Goal: Task Accomplishment & Management: Manage account settings

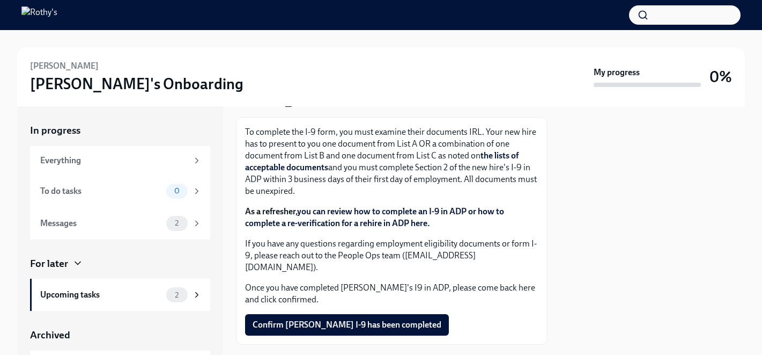
scroll to position [81, 0]
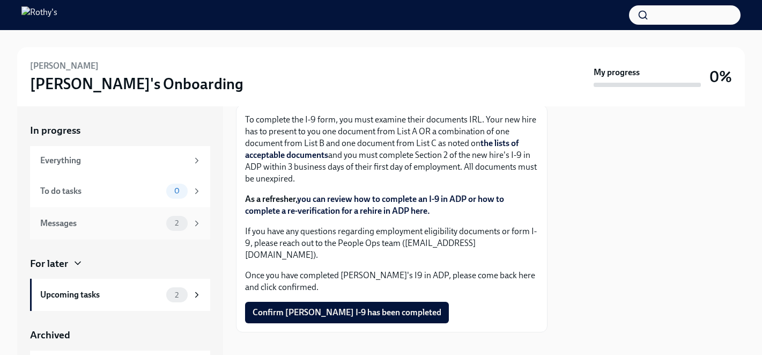
click at [81, 224] on div "Messages" at bounding box center [101, 223] width 122 height 12
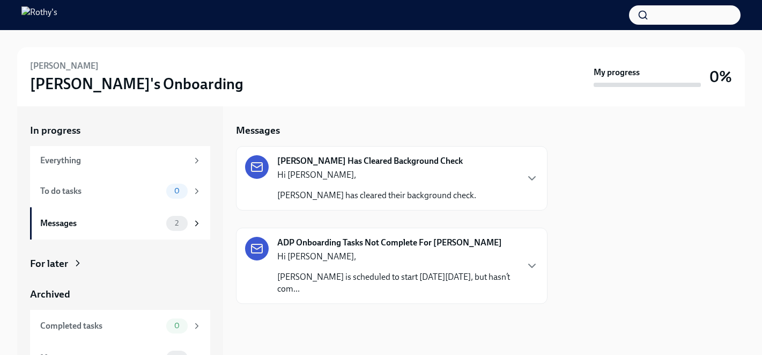
click at [407, 294] on p "Kalynn Saunders is scheduled to start on Wednesday September 24th, 2025, but ha…" at bounding box center [397, 283] width 240 height 24
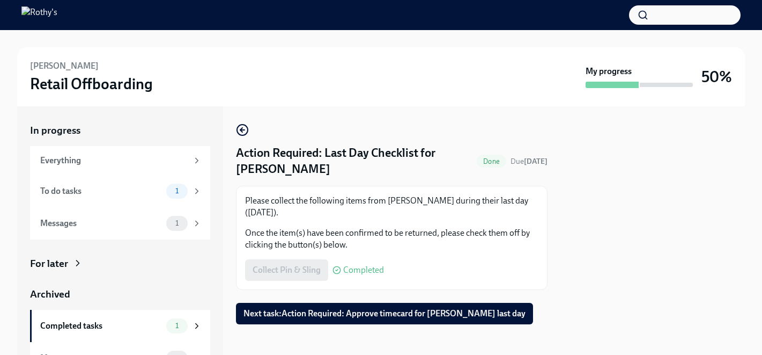
scroll to position [4, 0]
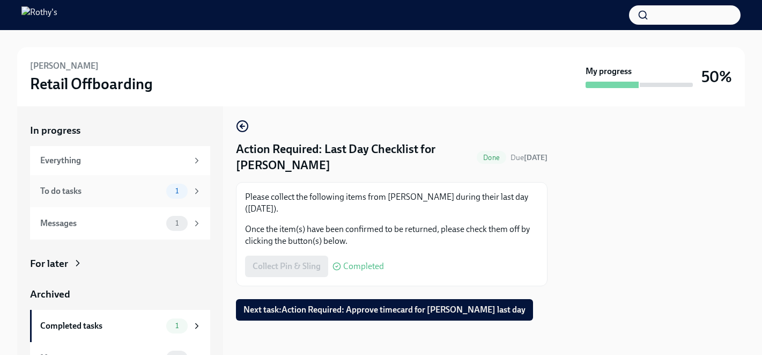
click at [94, 187] on div "To do tasks" at bounding box center [101, 191] width 122 height 12
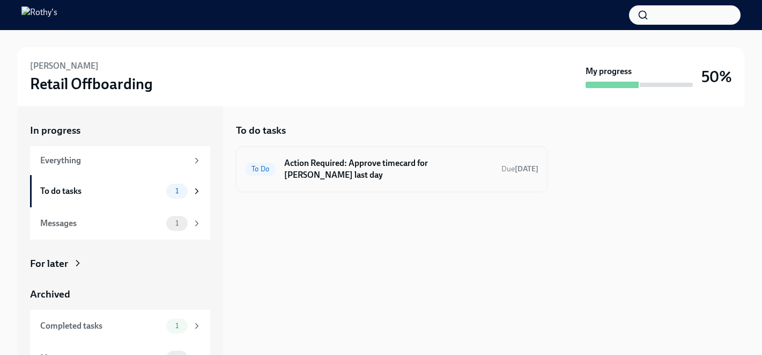
click at [444, 178] on h6 "Action Required: Approve timecard for Sydney Salas's last day" at bounding box center [388, 169] width 209 height 24
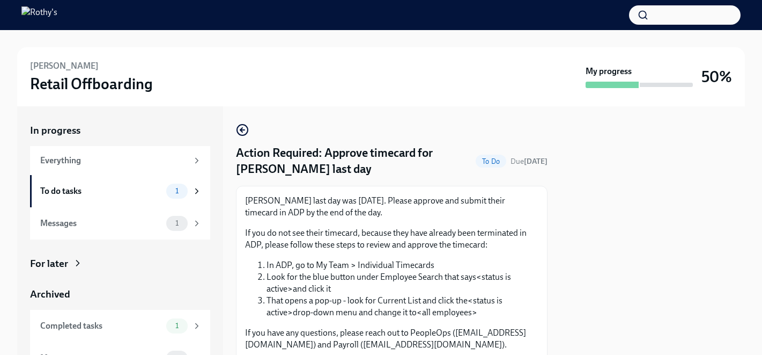
scroll to position [69, 0]
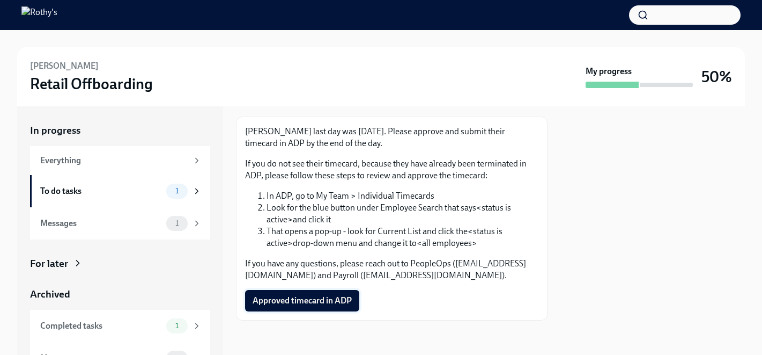
click at [305, 302] on span "Approved timecard in ADP" at bounding box center [302, 300] width 99 height 11
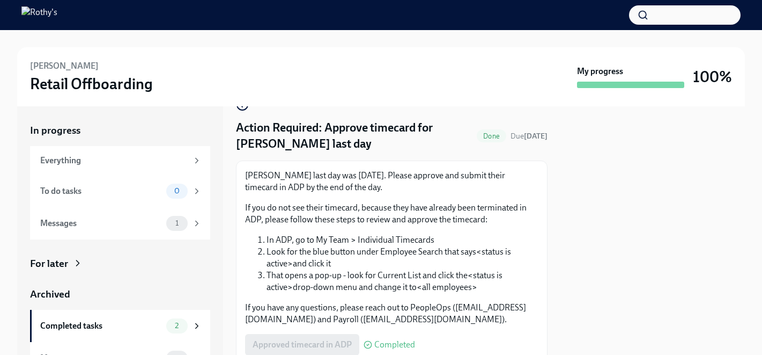
scroll to position [0, 0]
